Goal: Task Accomplishment & Management: Complete application form

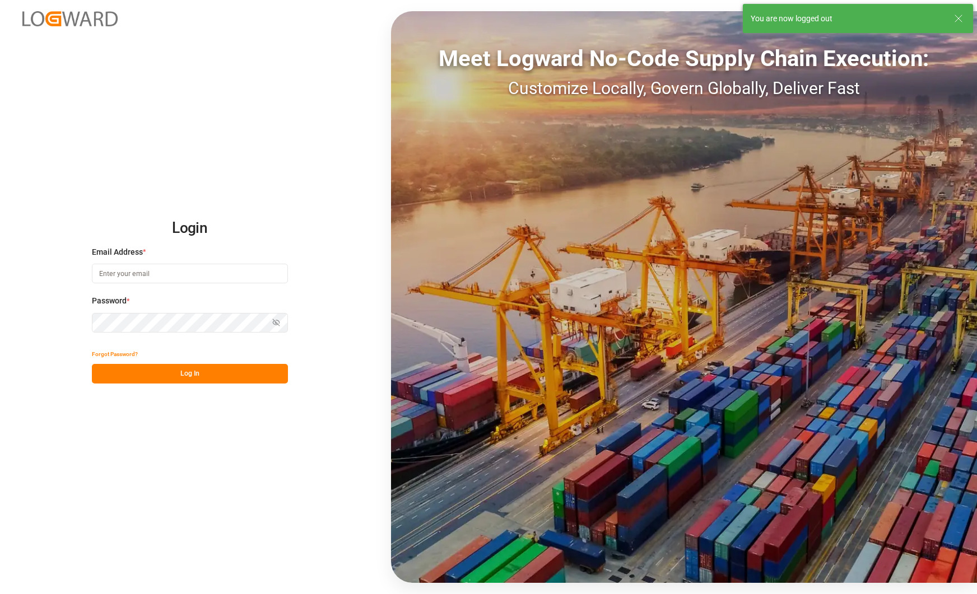
click at [251, 61] on div "Login Email Address * Password * Show password Forgot Password? Log In Meet Log…" at bounding box center [488, 297] width 977 height 594
type input "[PERSON_NAME][EMAIL_ADDRESS][PERSON_NAME][DOMAIN_NAME]"
click at [241, 367] on button "Log In" at bounding box center [190, 374] width 196 height 20
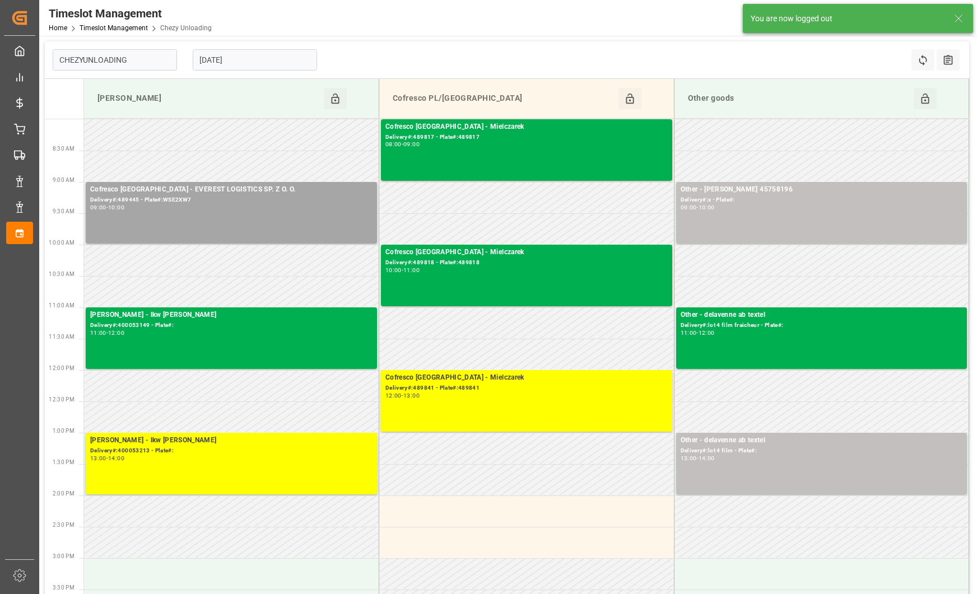
click at [253, 60] on input "[DATE]" at bounding box center [255, 59] width 124 height 21
type input "Chezy Unloading"
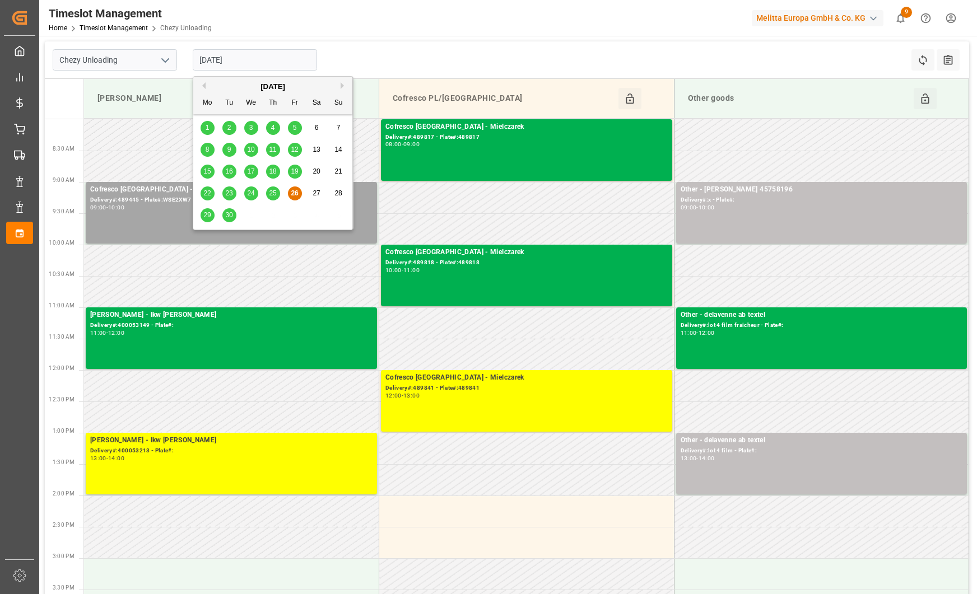
click at [233, 216] on div "30" at bounding box center [229, 215] width 14 height 13
type input "[DATE]"
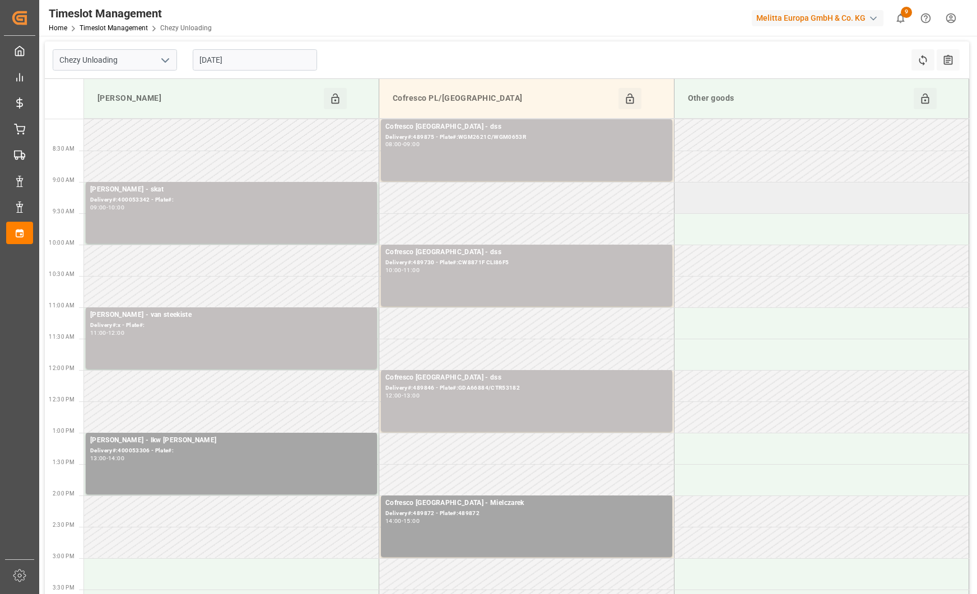
click at [735, 192] on td at bounding box center [821, 197] width 295 height 31
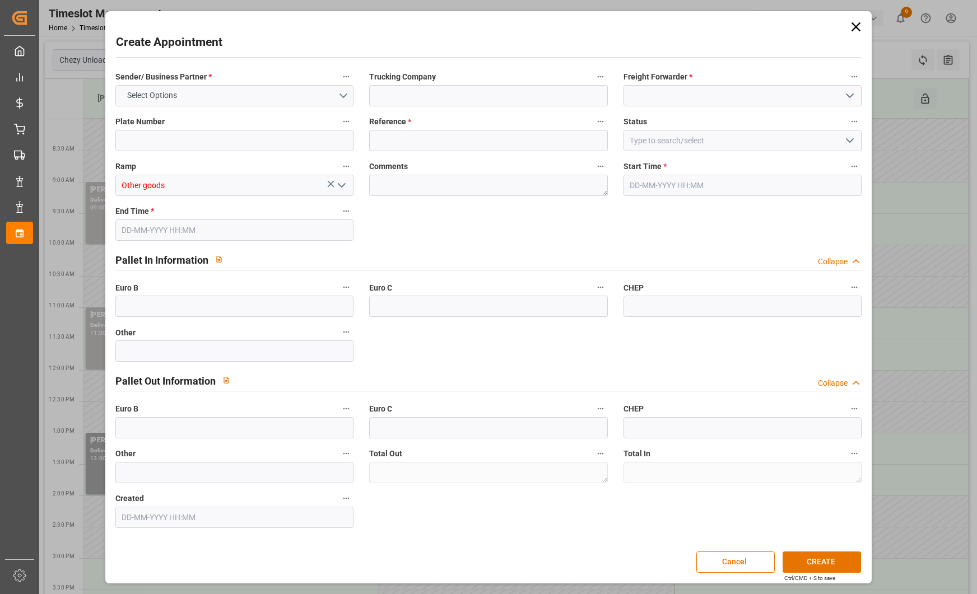
type input "0"
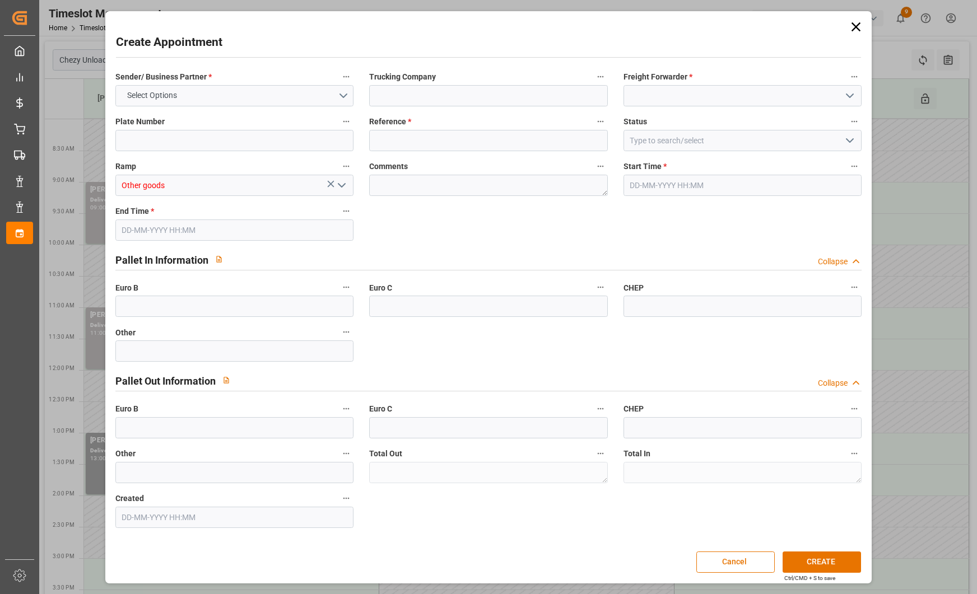
type input "0"
type input "[DATE] 09:00"
type input "[DATE] 10:00"
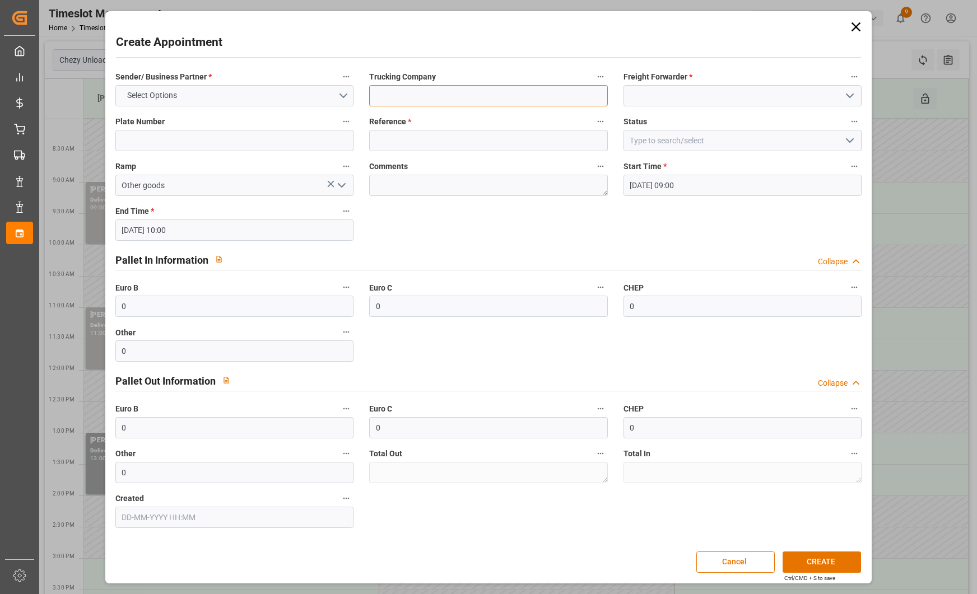
click at [522, 104] on input at bounding box center [488, 95] width 238 height 21
paste input "SO305963"
type input "rhenus SO305963"
click at [665, 100] on input at bounding box center [742, 95] width 238 height 21
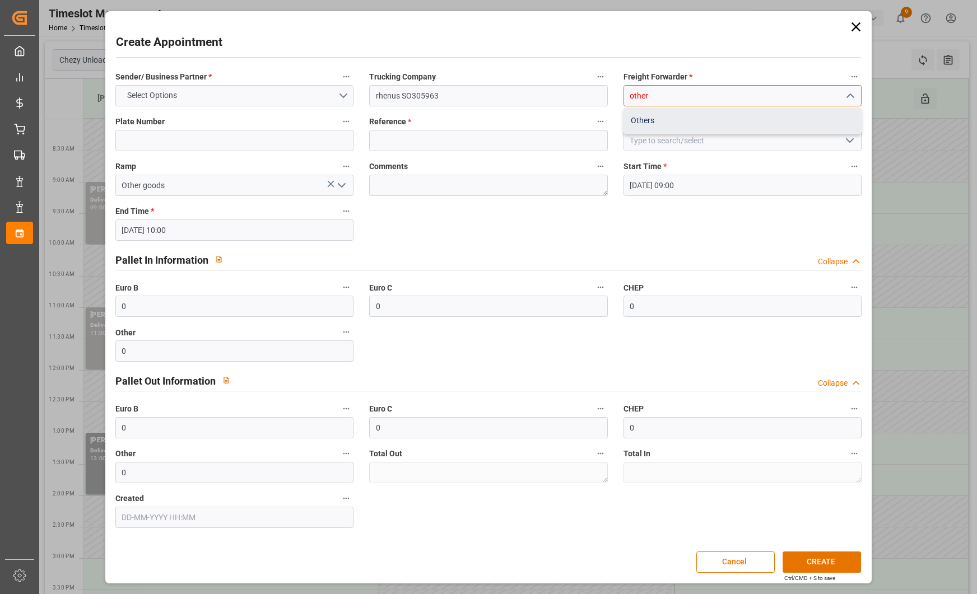
click at [650, 117] on div "Others" at bounding box center [742, 120] width 237 height 25
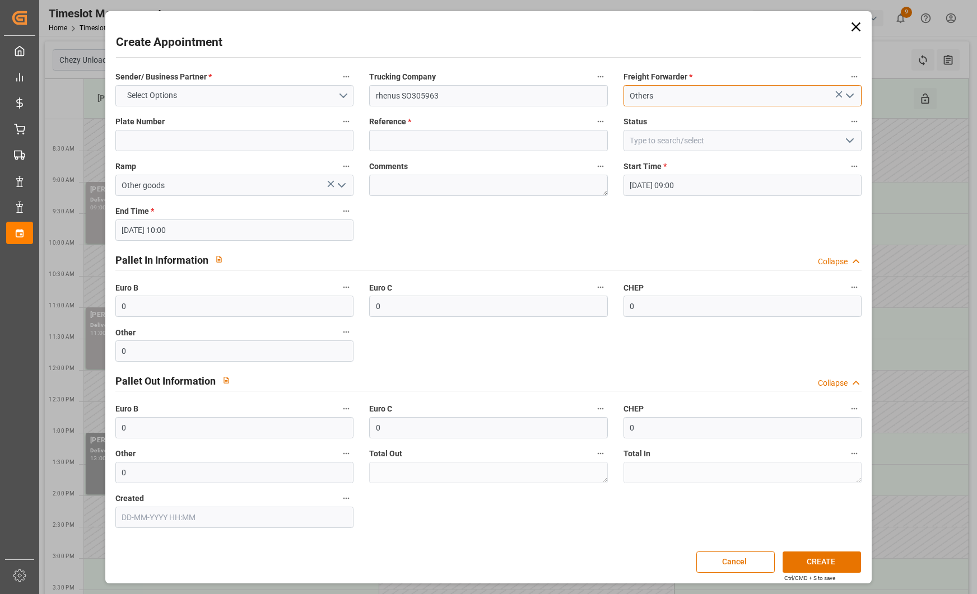
type input "Others"
click at [513, 88] on input "rhenus SO305963" at bounding box center [488, 95] width 238 height 21
type input "rhenus SO305963 food"
click at [299, 95] on button "Select Options" at bounding box center [234, 95] width 238 height 21
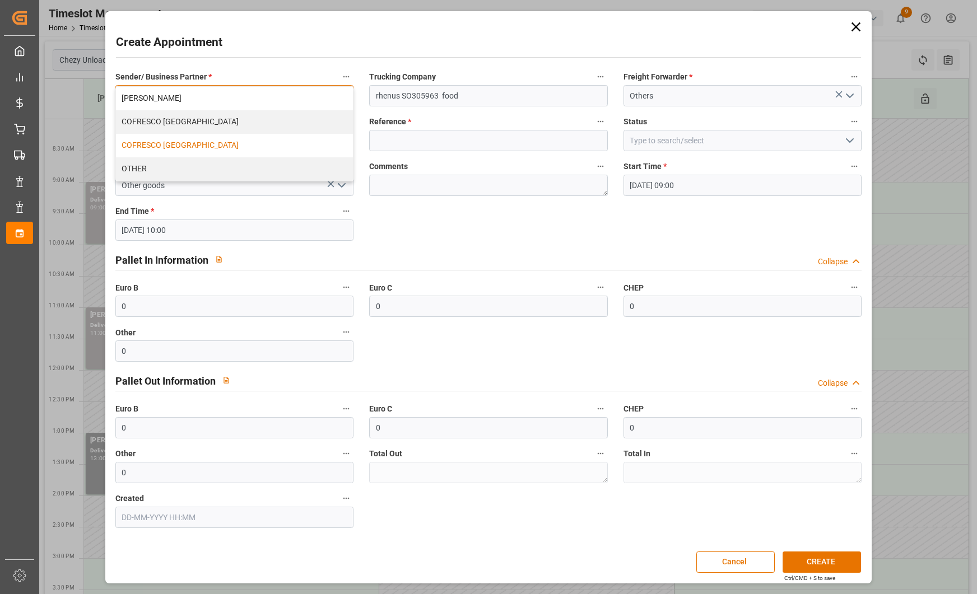
click at [253, 151] on div "COFRESCO [GEOGRAPHIC_DATA]" at bounding box center [234, 146] width 237 height 24
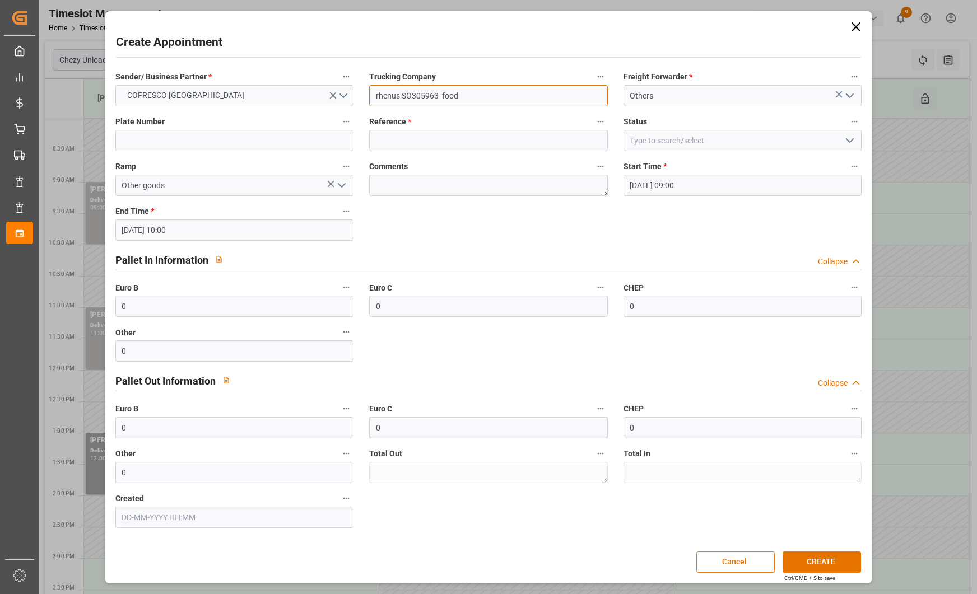
click at [510, 92] on input "rhenus SO305963 food" at bounding box center [488, 95] width 238 height 21
click at [473, 146] on input at bounding box center [488, 140] width 238 height 21
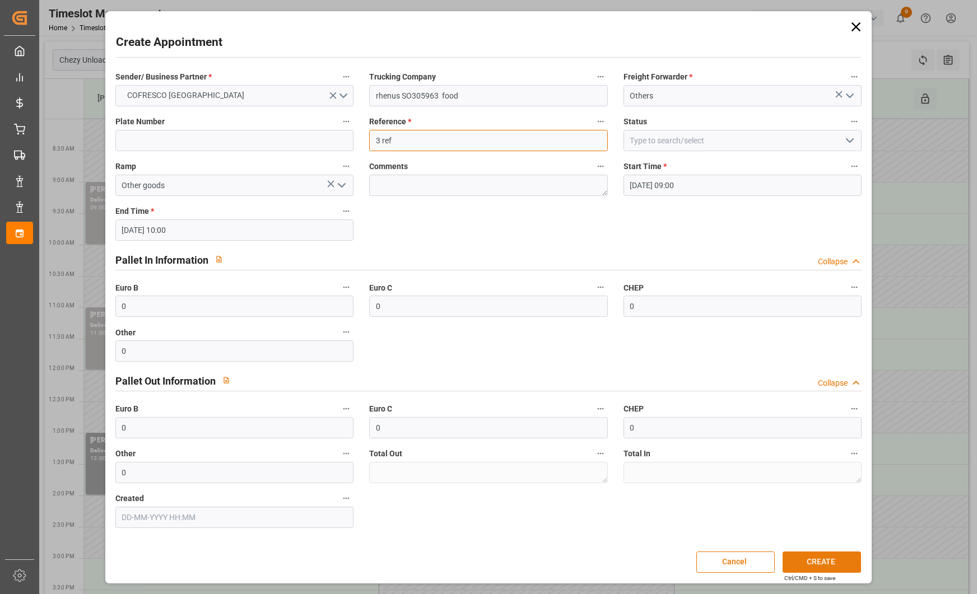
type input "3 ref"
click at [812, 561] on button "CREATE" at bounding box center [822, 562] width 78 height 21
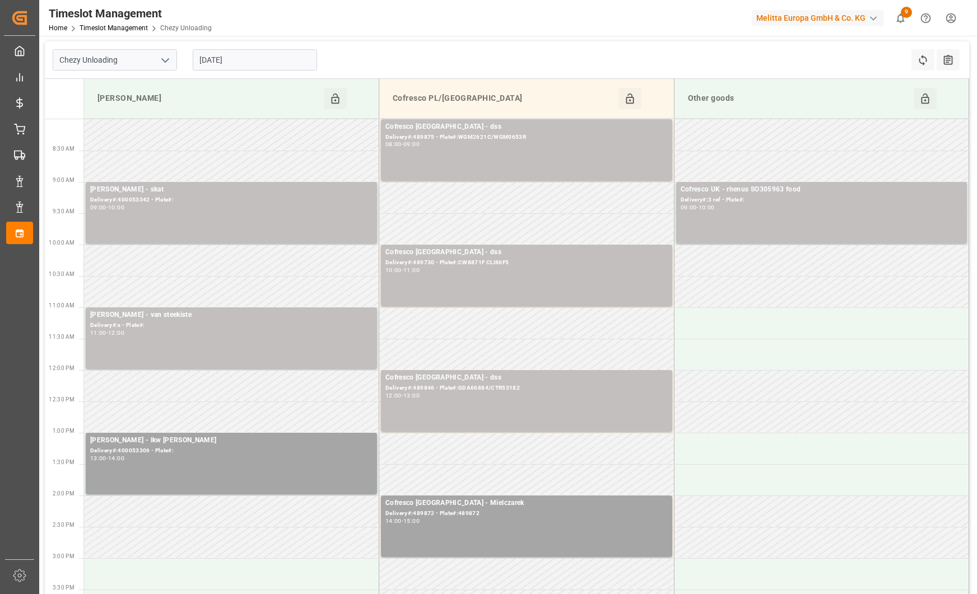
click at [284, 57] on input "[DATE]" at bounding box center [255, 59] width 124 height 21
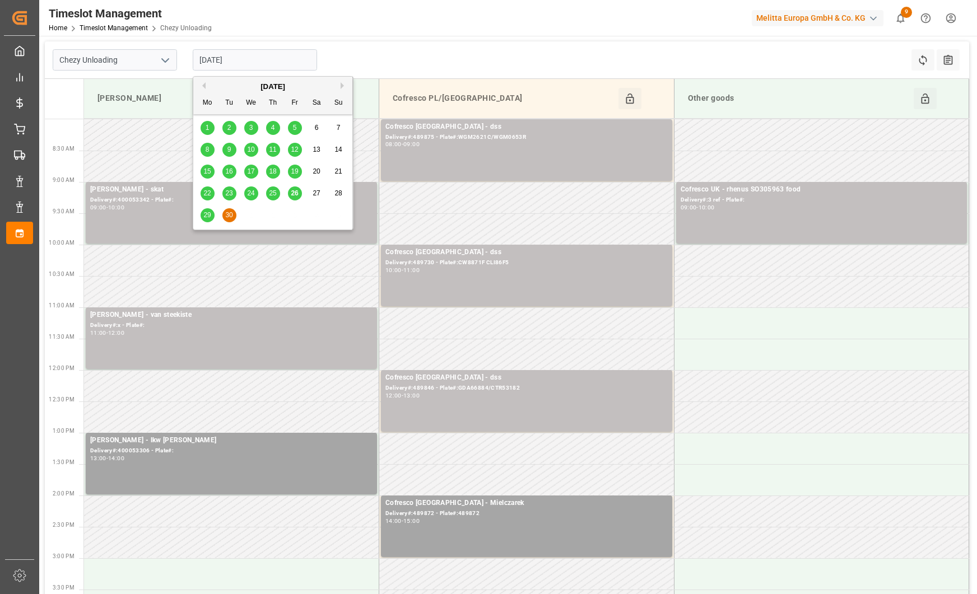
click at [342, 83] on button "Next Month" at bounding box center [344, 85] width 7 height 7
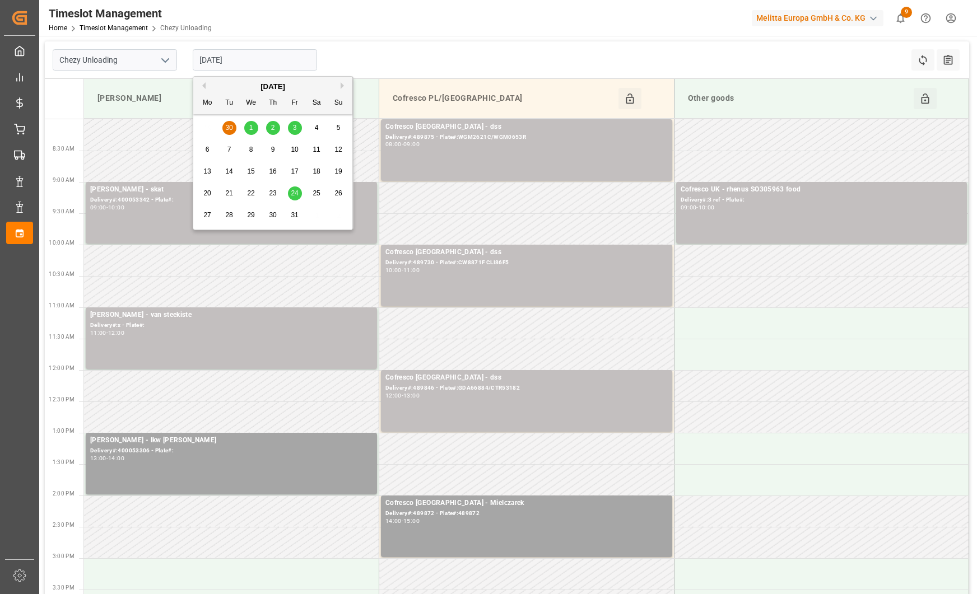
click at [254, 131] on div "1" at bounding box center [251, 128] width 14 height 13
type input "[DATE]"
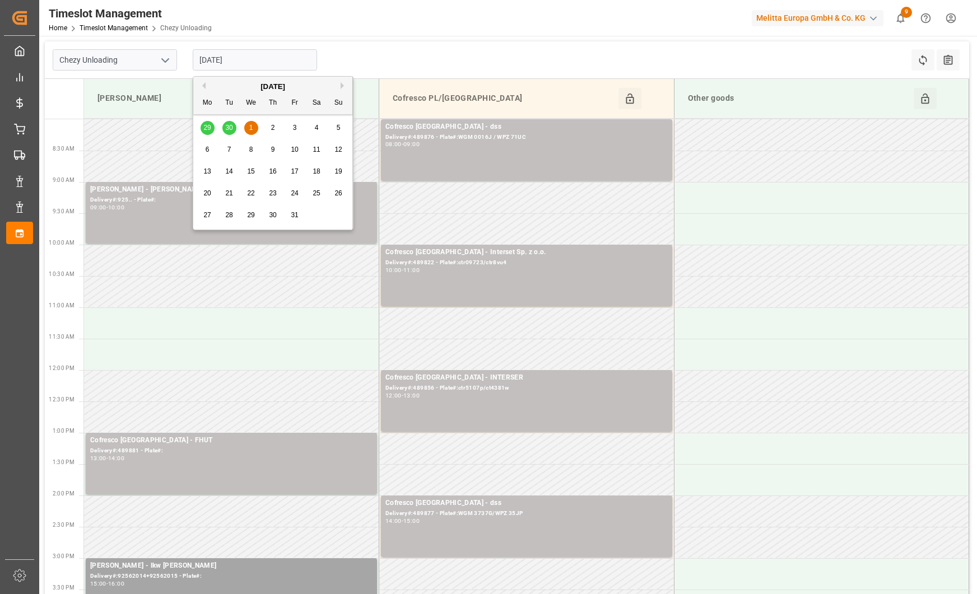
click at [270, 54] on input "[DATE]" at bounding box center [255, 59] width 124 height 21
click at [229, 128] on div "29 30 1 2 3 4 5" at bounding box center [273, 128] width 153 height 22
click at [226, 127] on div "29 30 1 2 3 4 5" at bounding box center [273, 128] width 153 height 22
click at [231, 123] on div "29 30 1 2 3 4 5" at bounding box center [273, 128] width 153 height 22
click at [146, 60] on input "Chezy Unloading" at bounding box center [115, 59] width 124 height 21
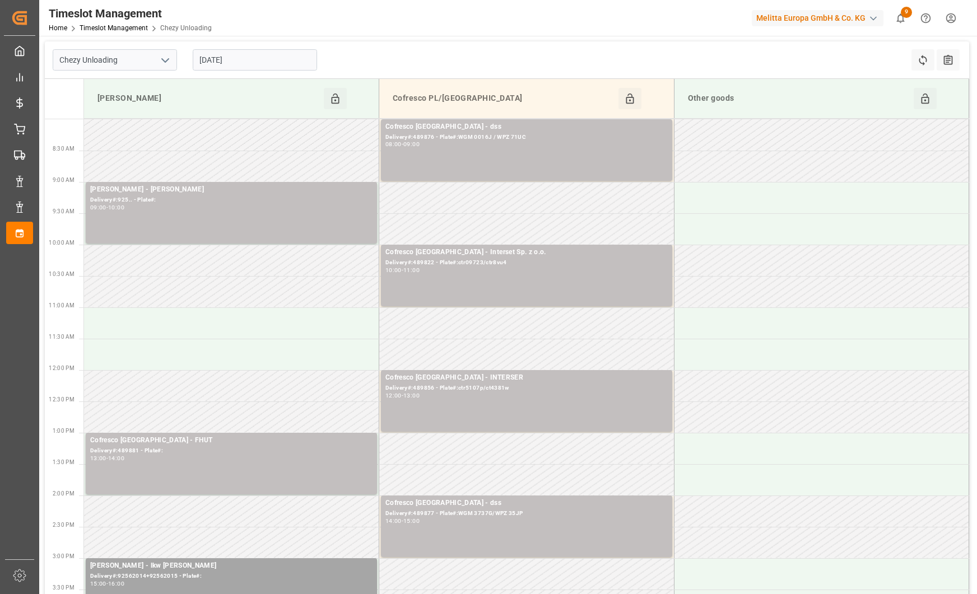
click at [164, 66] on icon "open menu" at bounding box center [165, 60] width 13 height 13
click at [146, 96] on div "Chezy Loading" at bounding box center [114, 84] width 123 height 25
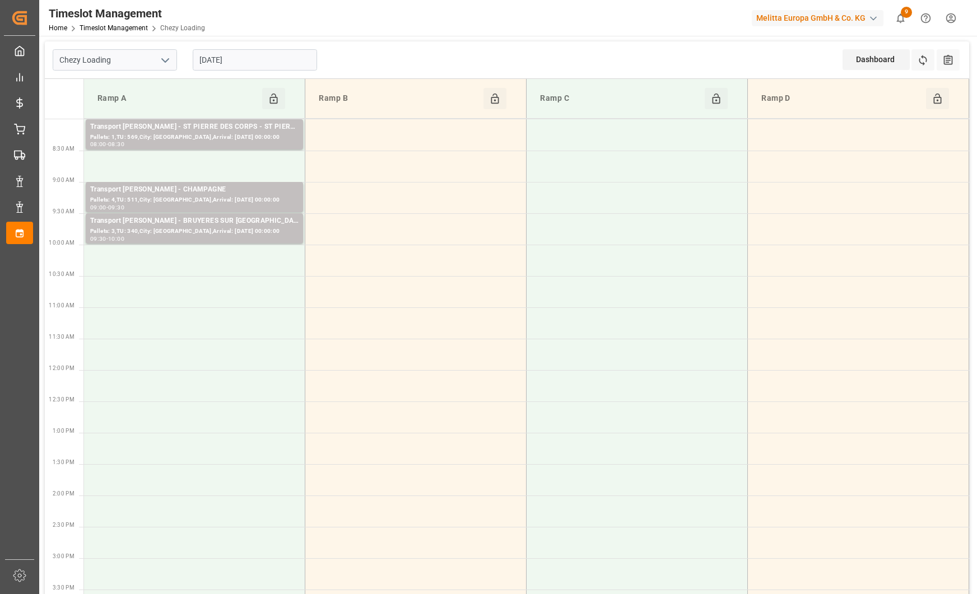
click at [166, 62] on icon "open menu" at bounding box center [165, 60] width 13 height 13
click at [143, 101] on div "Chezy Unloading" at bounding box center [114, 109] width 123 height 25
type input "Chezy Unloading"
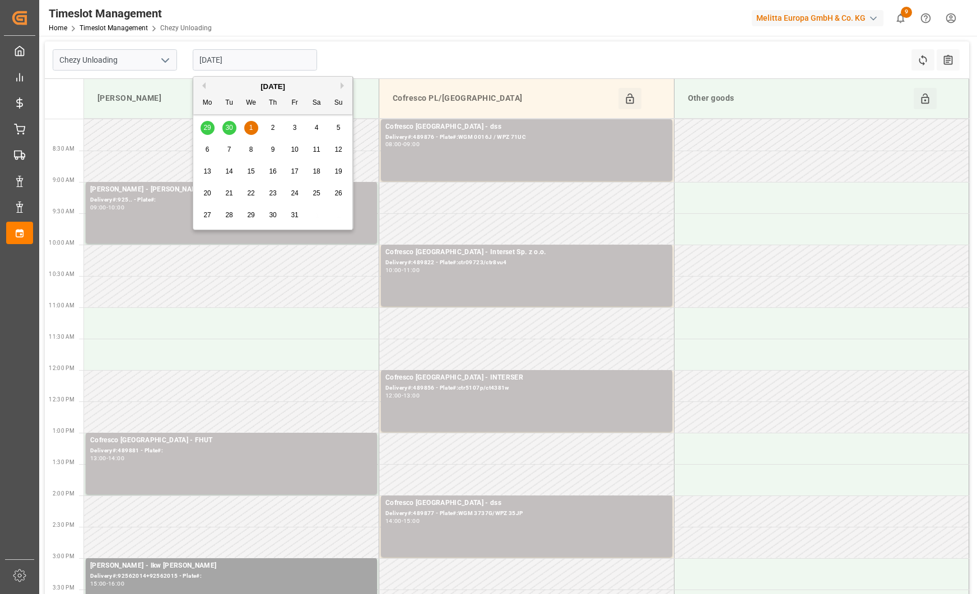
click at [246, 62] on input "[DATE]" at bounding box center [255, 59] width 124 height 21
click at [203, 87] on button "Previous Month" at bounding box center [202, 85] width 7 height 7
click at [230, 215] on span "30" at bounding box center [228, 215] width 7 height 8
type input "[DATE]"
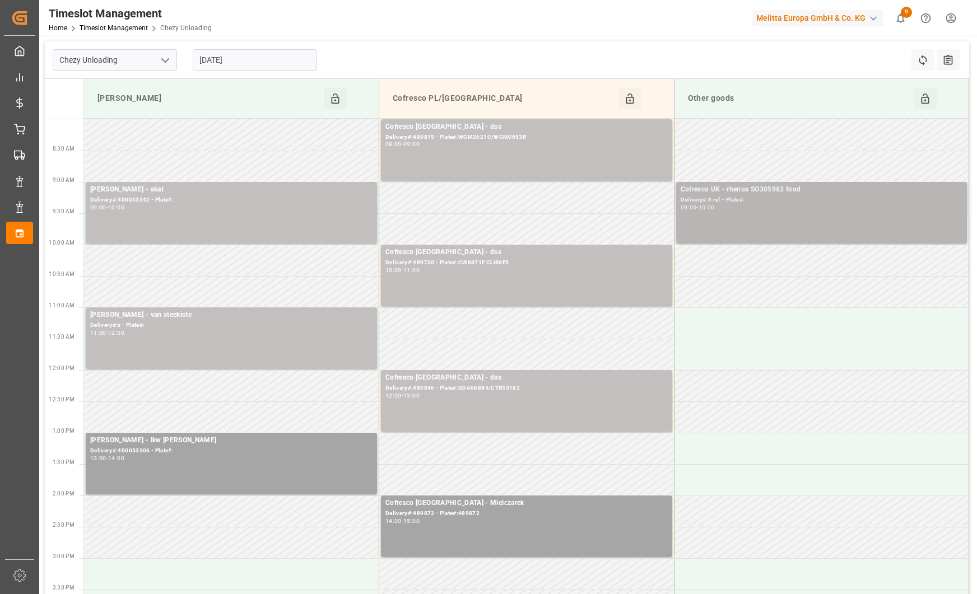
click at [771, 215] on div "Cofresco UK - rhenus SO305963 food Delivery#:3 ref - Plate#: 09:00 - 10:00" at bounding box center [822, 212] width 282 height 57
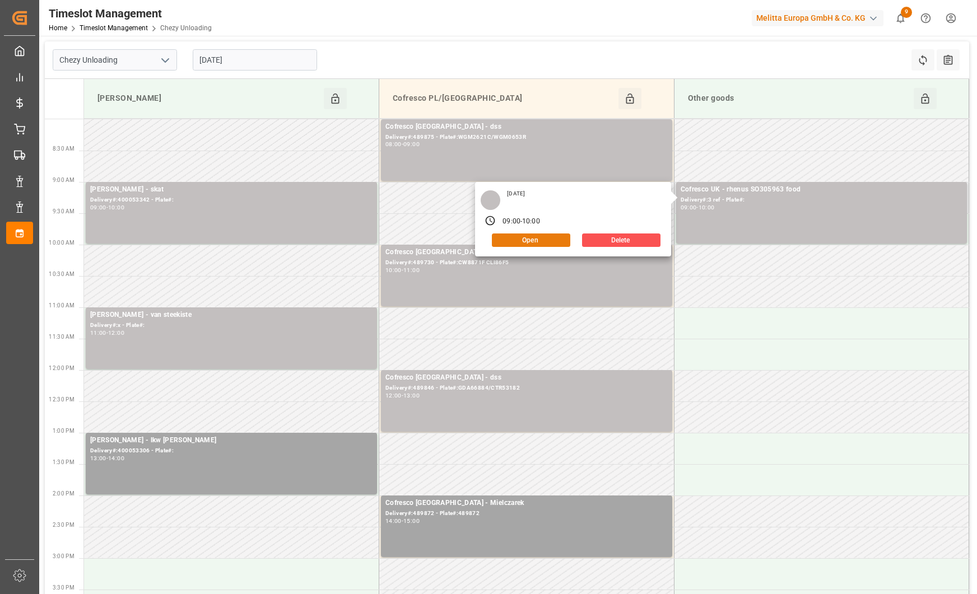
click at [547, 241] on button "Open" at bounding box center [531, 240] width 78 height 13
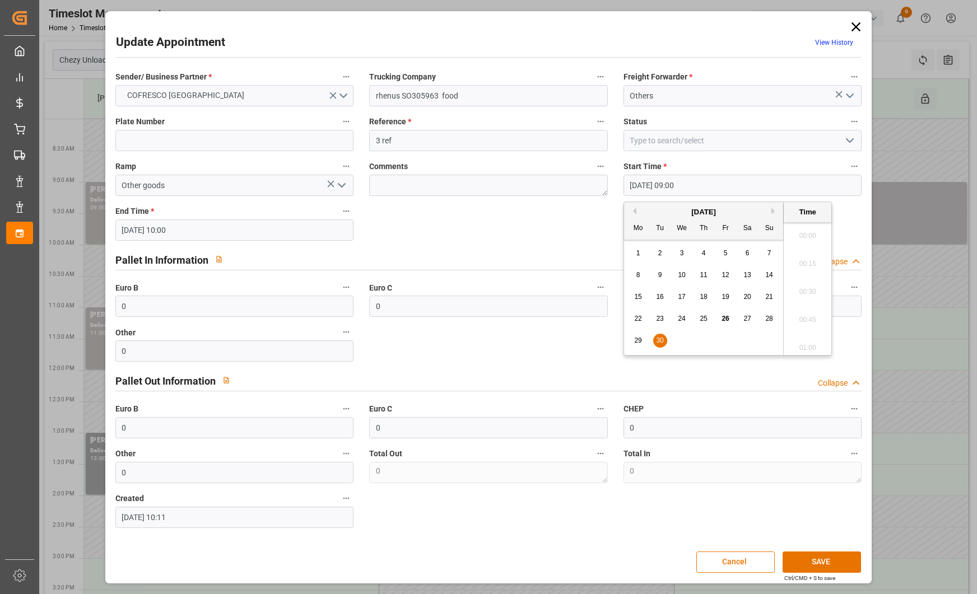
click at [673, 189] on input "[DATE] 09:00" at bounding box center [742, 185] width 238 height 21
click at [772, 212] on button "Next Month" at bounding box center [774, 211] width 7 height 7
click at [686, 251] on div "1" at bounding box center [682, 253] width 14 height 13
type input "[DATE] 09:00"
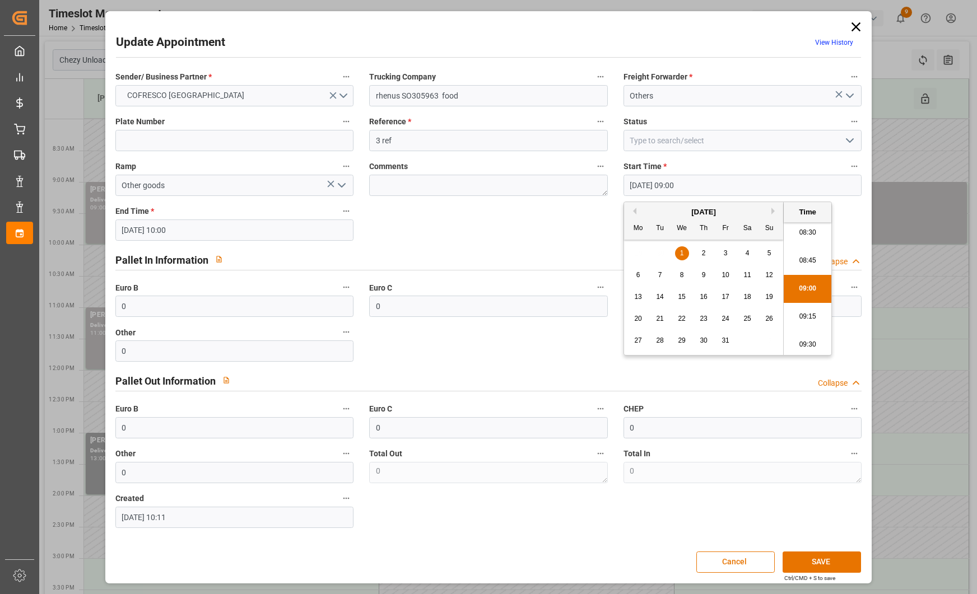
click at [826, 290] on li "09:00" at bounding box center [808, 289] width 48 height 28
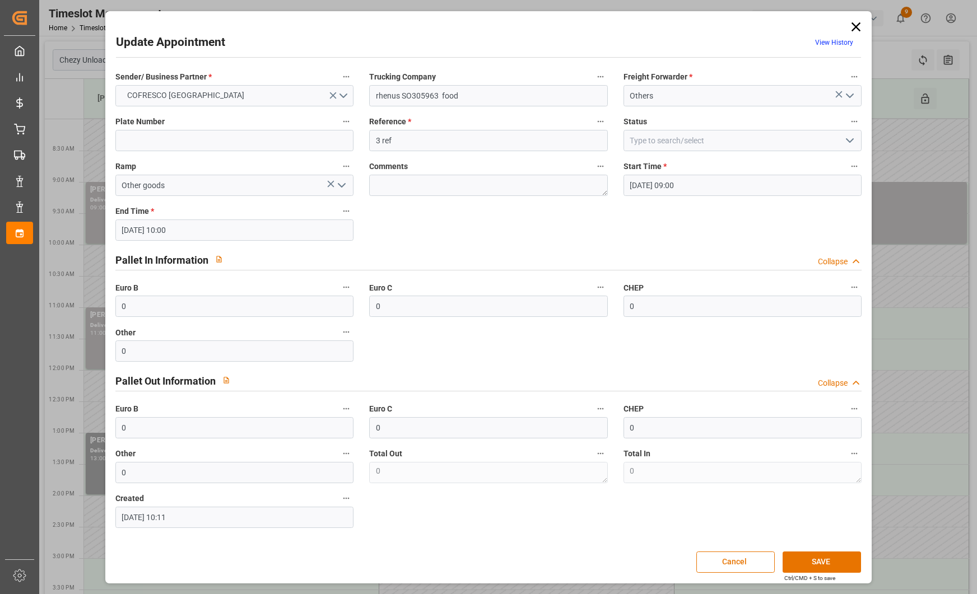
click at [291, 230] on input "[DATE] 10:00" at bounding box center [234, 230] width 238 height 21
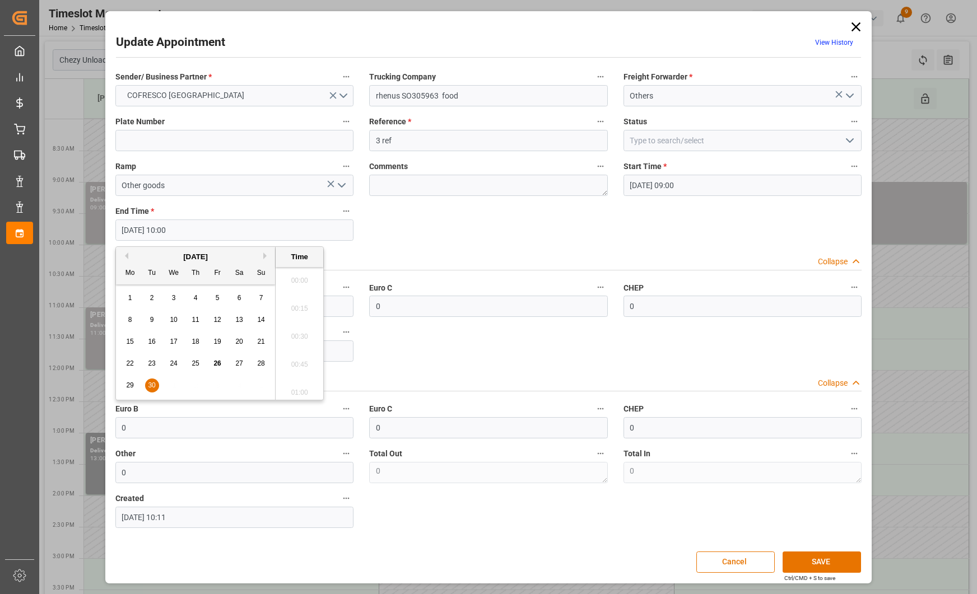
scroll to position [1068, 0]
click at [266, 258] on button "Next Month" at bounding box center [266, 256] width 7 height 7
click at [173, 300] on span "1" at bounding box center [174, 298] width 4 height 8
type input "[DATE] 10:00"
click at [291, 335] on li "10:00" at bounding box center [300, 334] width 48 height 28
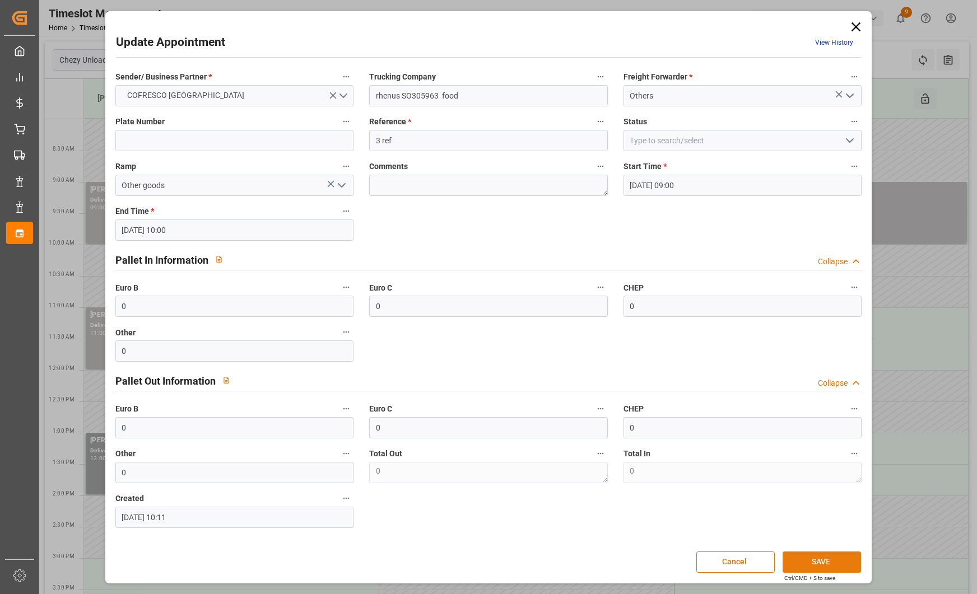
click at [802, 552] on button "SAVE" at bounding box center [822, 562] width 78 height 21
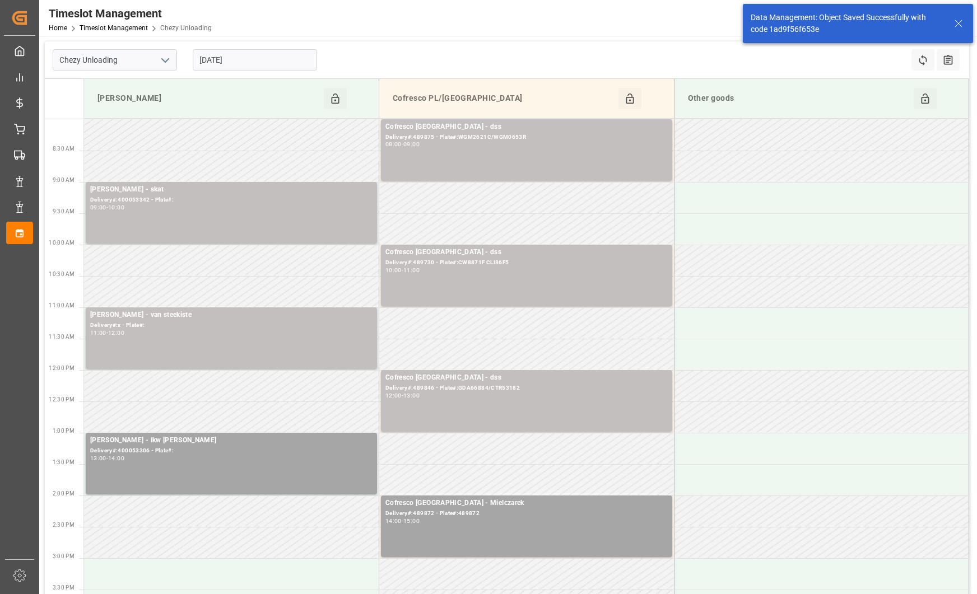
click at [299, 62] on input "[DATE]" at bounding box center [255, 59] width 124 height 21
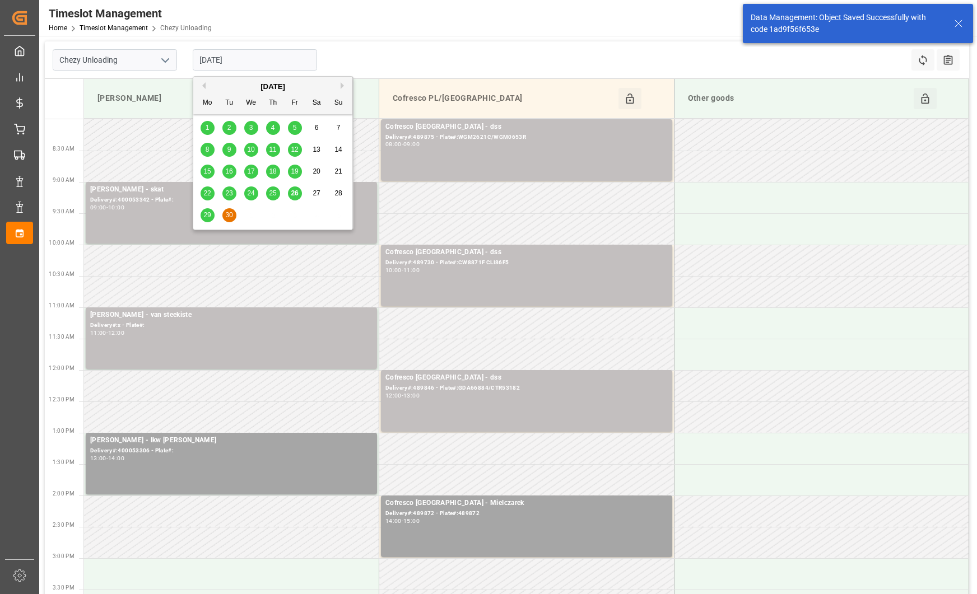
click at [341, 83] on button "Next Month" at bounding box center [344, 85] width 7 height 7
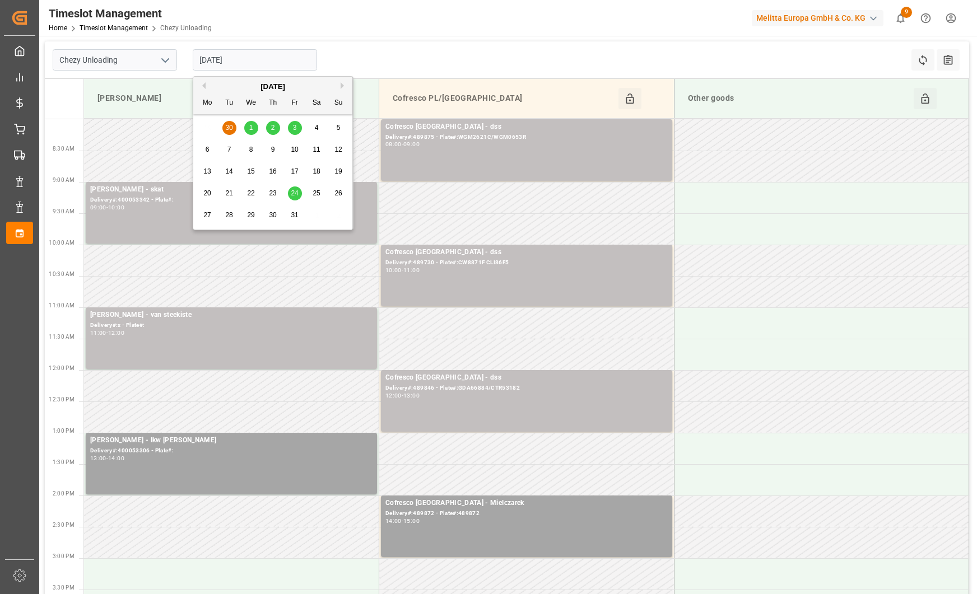
click at [249, 127] on span "1" at bounding box center [251, 128] width 4 height 8
type input "[DATE]"
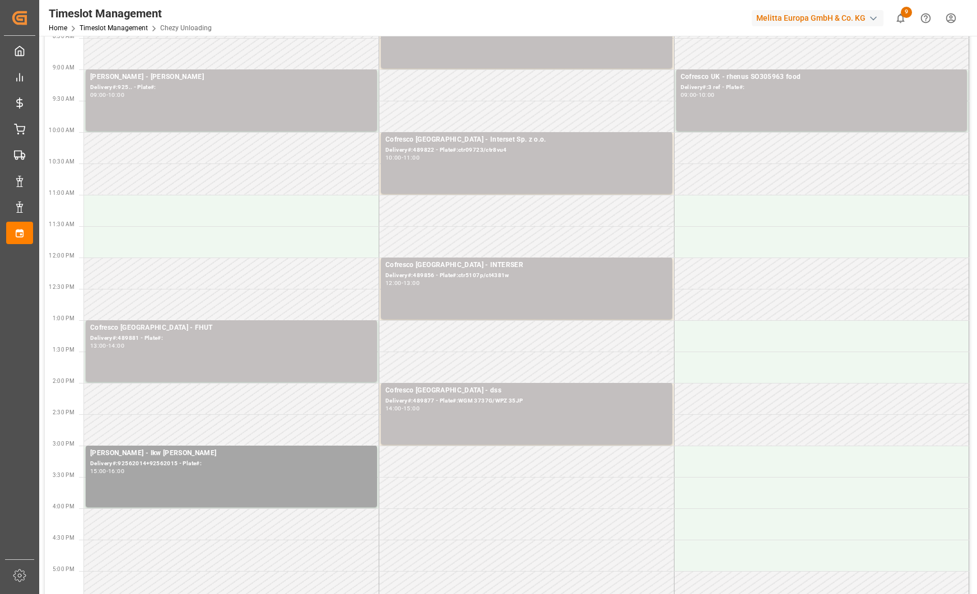
scroll to position [149, 0]
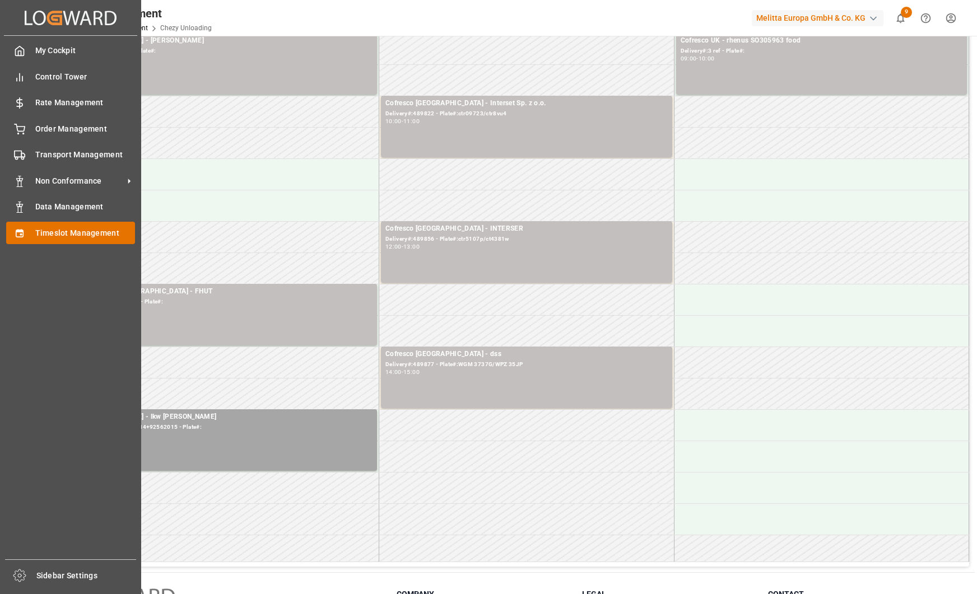
click at [29, 227] on div "Timeslot Management Timeslot Management" at bounding box center [70, 233] width 129 height 22
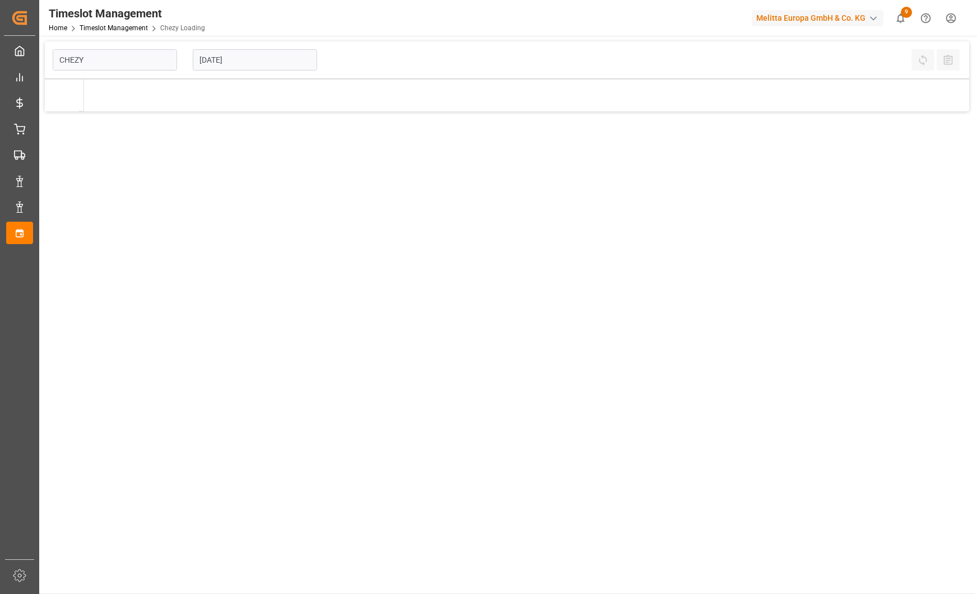
type input "Chezy Loading"
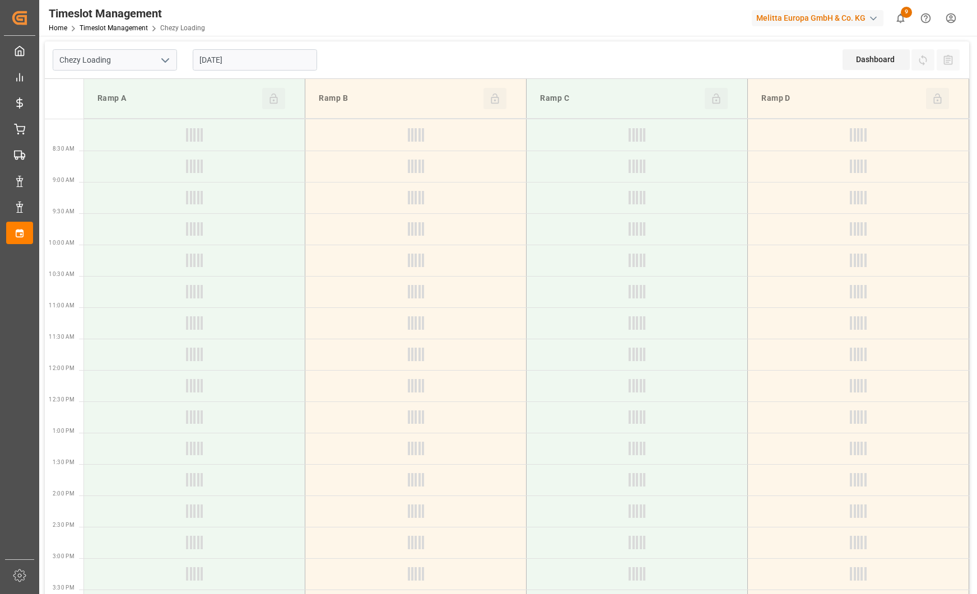
click at [270, 57] on input "[DATE]" at bounding box center [255, 59] width 124 height 21
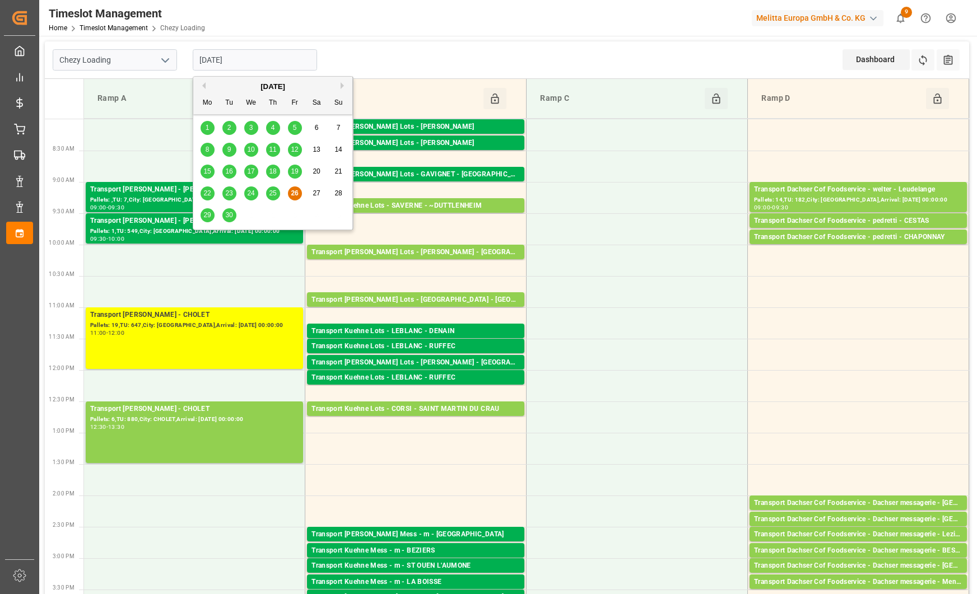
click at [210, 215] on span "29" at bounding box center [206, 215] width 7 height 8
type input "[DATE]"
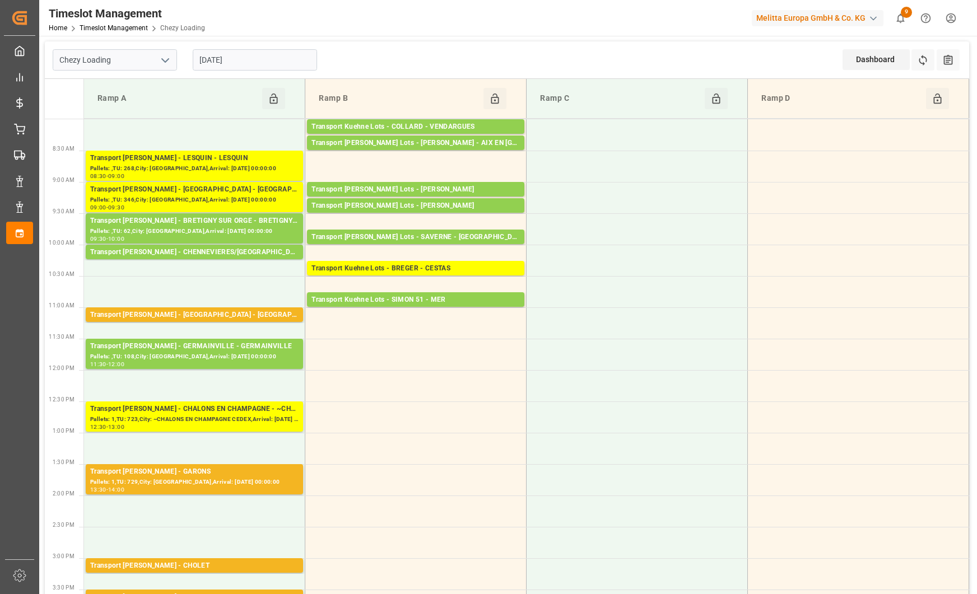
click at [156, 62] on button "open menu" at bounding box center [164, 60] width 17 height 17
click at [147, 102] on div "Chezy Unloading" at bounding box center [114, 109] width 123 height 25
type input "Chezy Unloading"
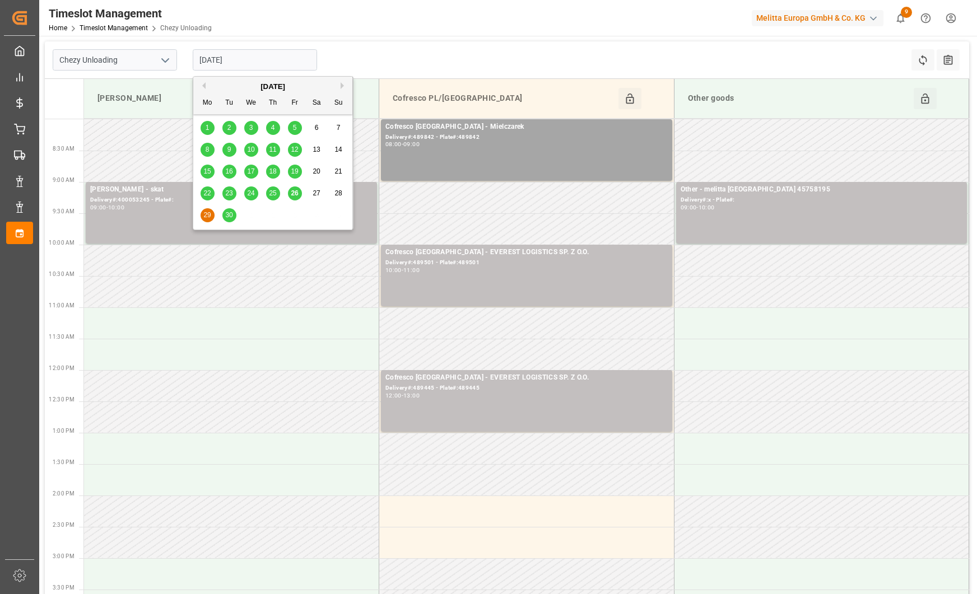
click at [260, 64] on input "[DATE]" at bounding box center [255, 59] width 124 height 21
click at [230, 223] on div "29 30 1 2 3 4 5" at bounding box center [273, 215] width 153 height 22
click at [231, 213] on span "30" at bounding box center [228, 215] width 7 height 8
type input "[DATE]"
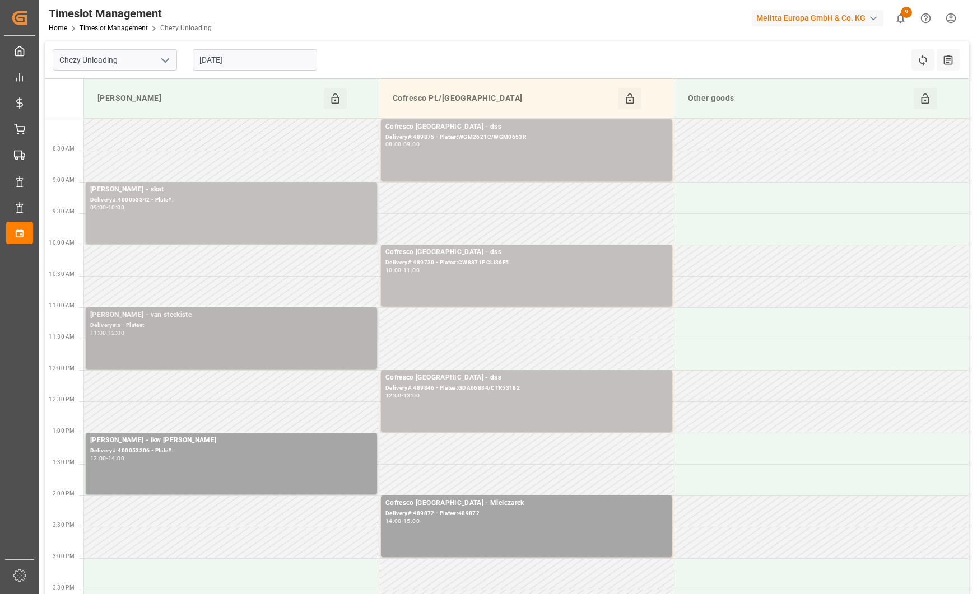
click at [231, 322] on div "Delivery#:x - Plate#:" at bounding box center [231, 326] width 282 height 10
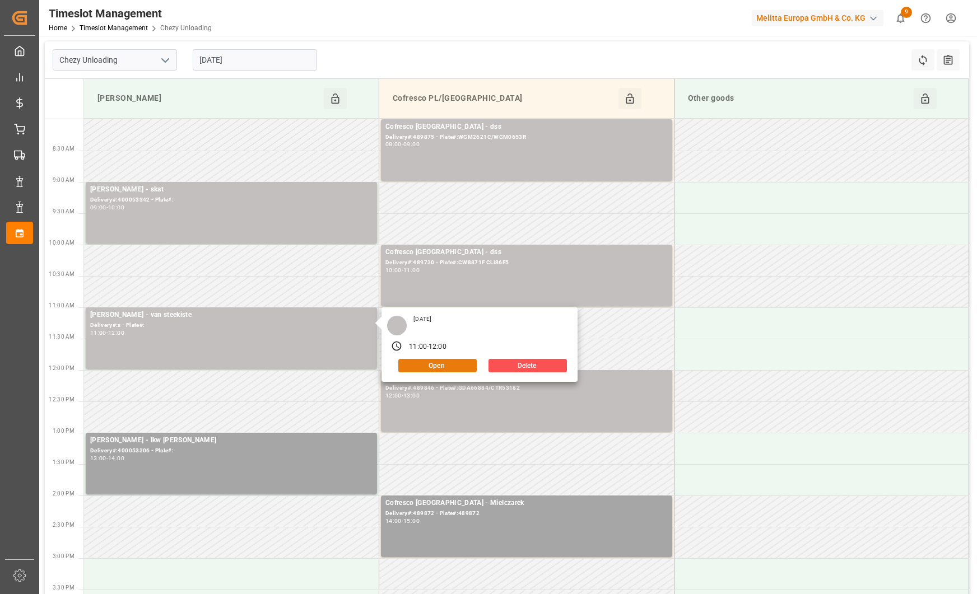
click at [422, 366] on button "Open" at bounding box center [437, 365] width 78 height 13
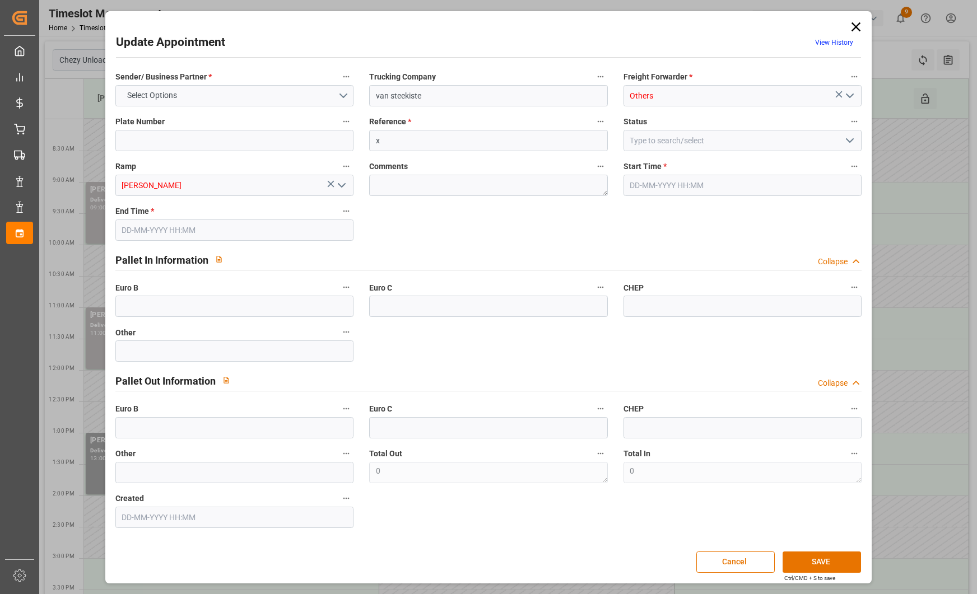
type input "0"
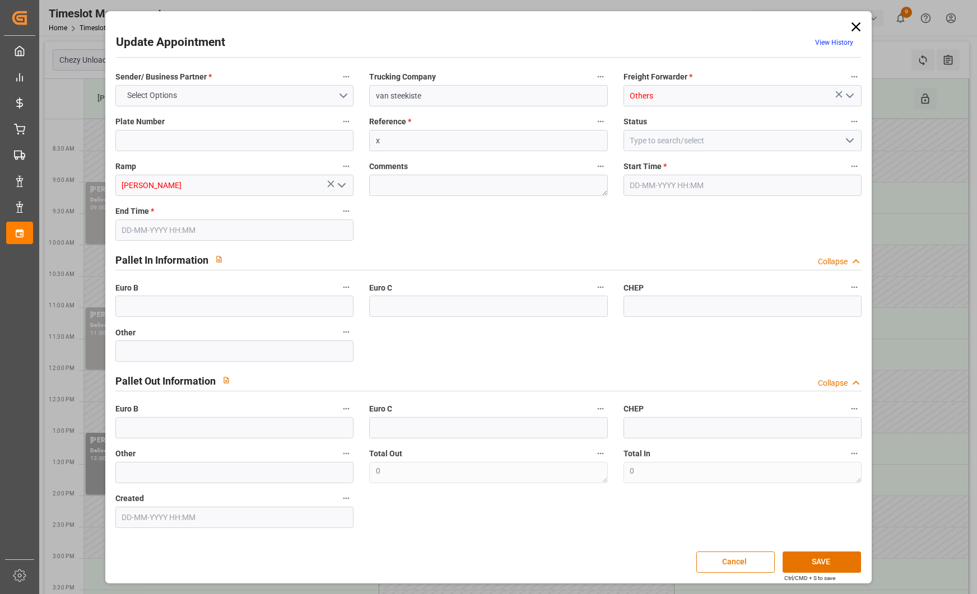
type input "0"
type input "[DATE] 11:00"
type input "[DATE] 12:00"
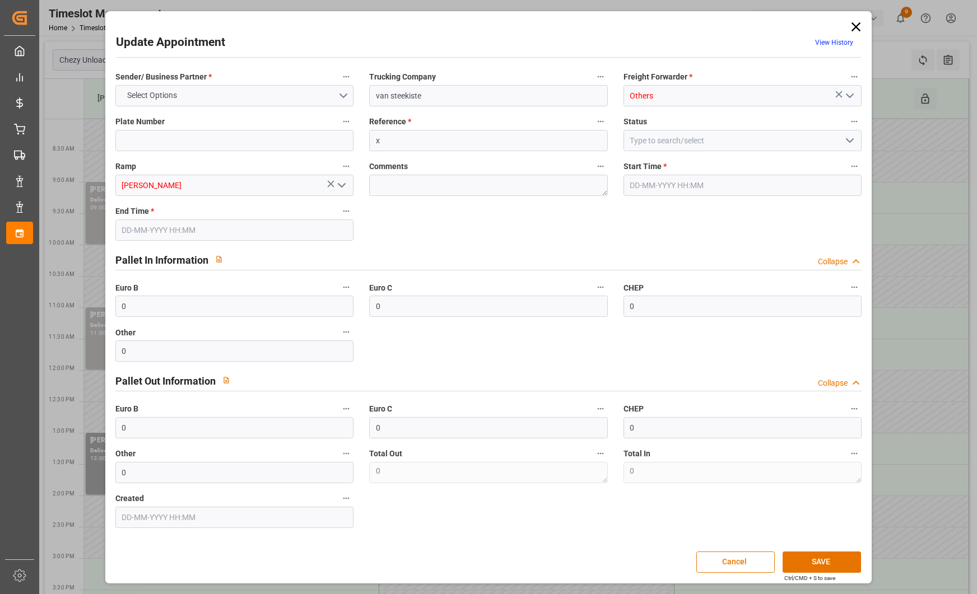
type input "[DATE] 09:06"
click at [403, 98] on input "van steekiste" at bounding box center [488, 95] width 238 height 21
type input "van [PERSON_NAME]"
drag, startPoint x: 284, startPoint y: 138, endPoint x: 147, endPoint y: 146, distance: 136.9
click at [147, 146] on input at bounding box center [234, 140] width 238 height 21
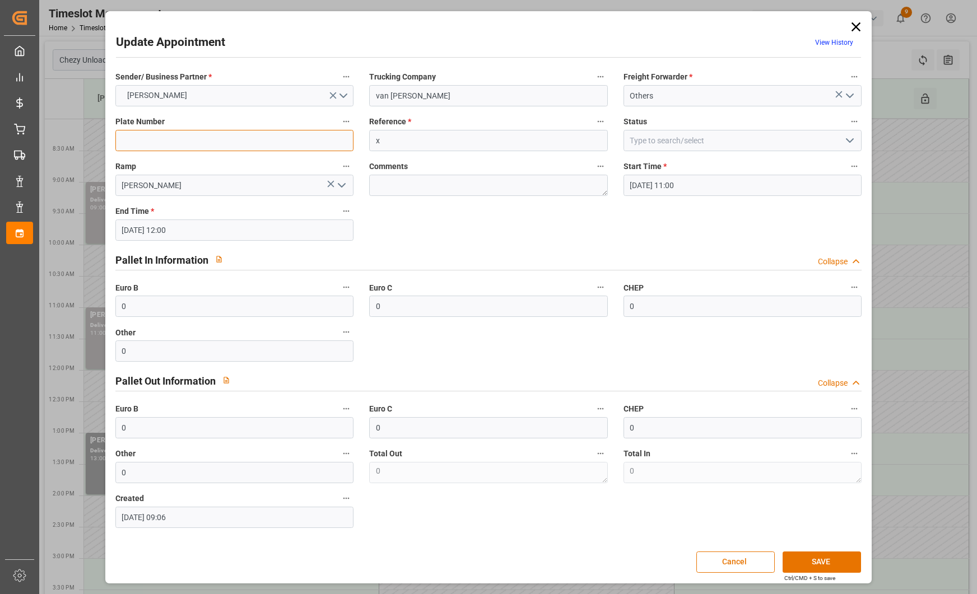
paste input "1 YED 088"
type input "1 YED 088"
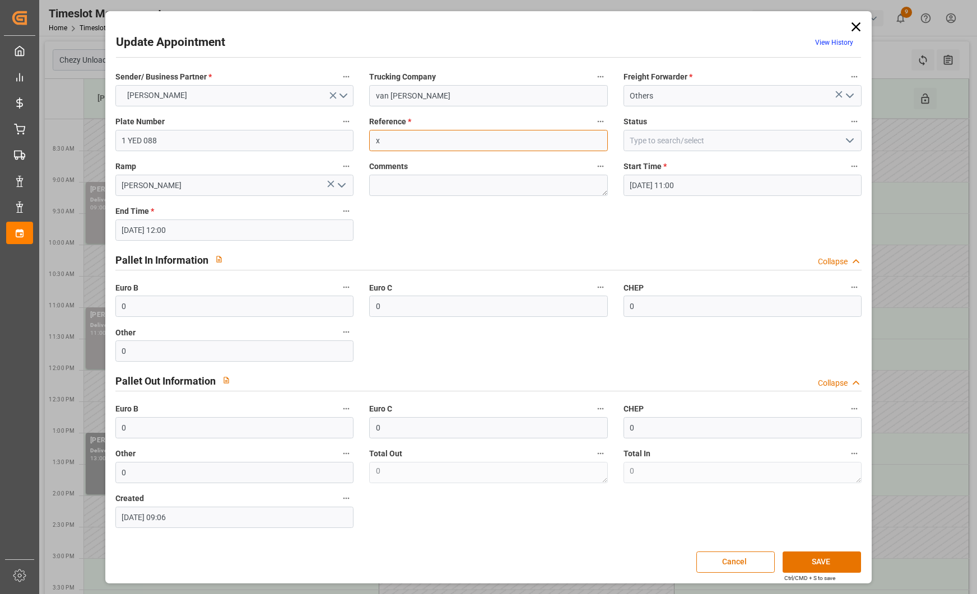
drag, startPoint x: 408, startPoint y: 137, endPoint x: 359, endPoint y: 138, distance: 49.3
click at [359, 138] on div "Sender/ Business Partner * [PERSON_NAME] Trucking Company van steenkiste Freigh…" at bounding box center [489, 299] width 762 height 467
paste input "92561221"
type input "92561221"
click at [812, 556] on button "SAVE" at bounding box center [822, 562] width 78 height 21
